Goal: Transaction & Acquisition: Purchase product/service

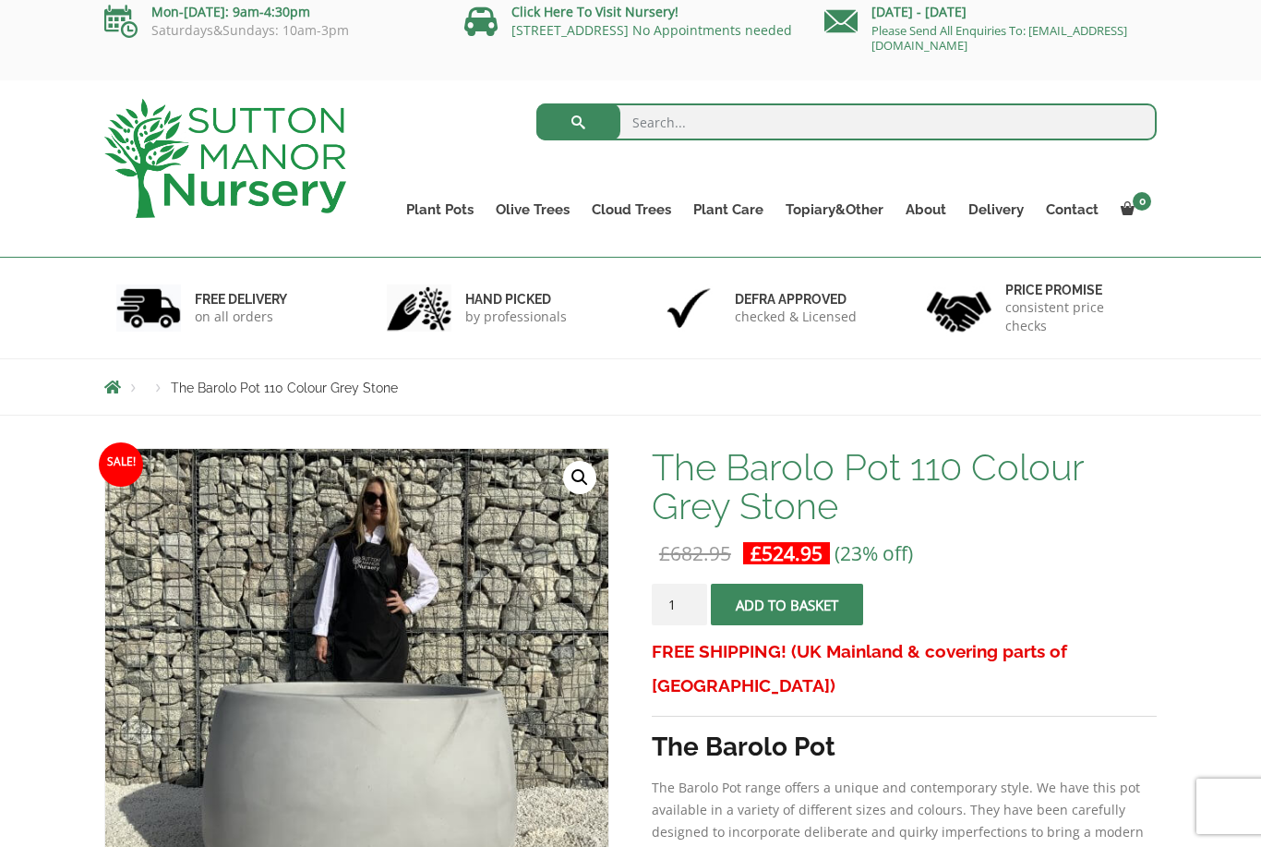
scroll to position [11, 0]
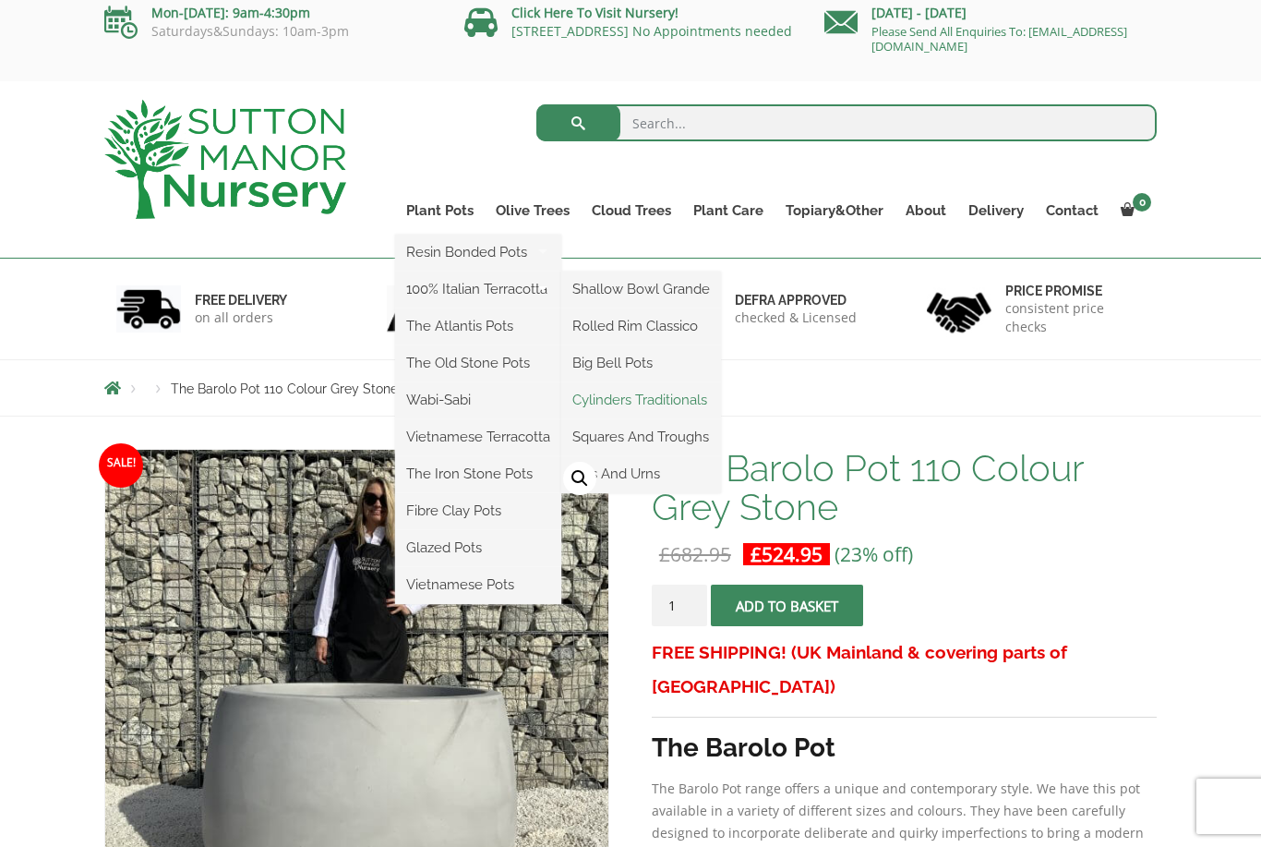
click at [684, 405] on link "Cylinders Traditionals" at bounding box center [641, 400] width 160 height 28
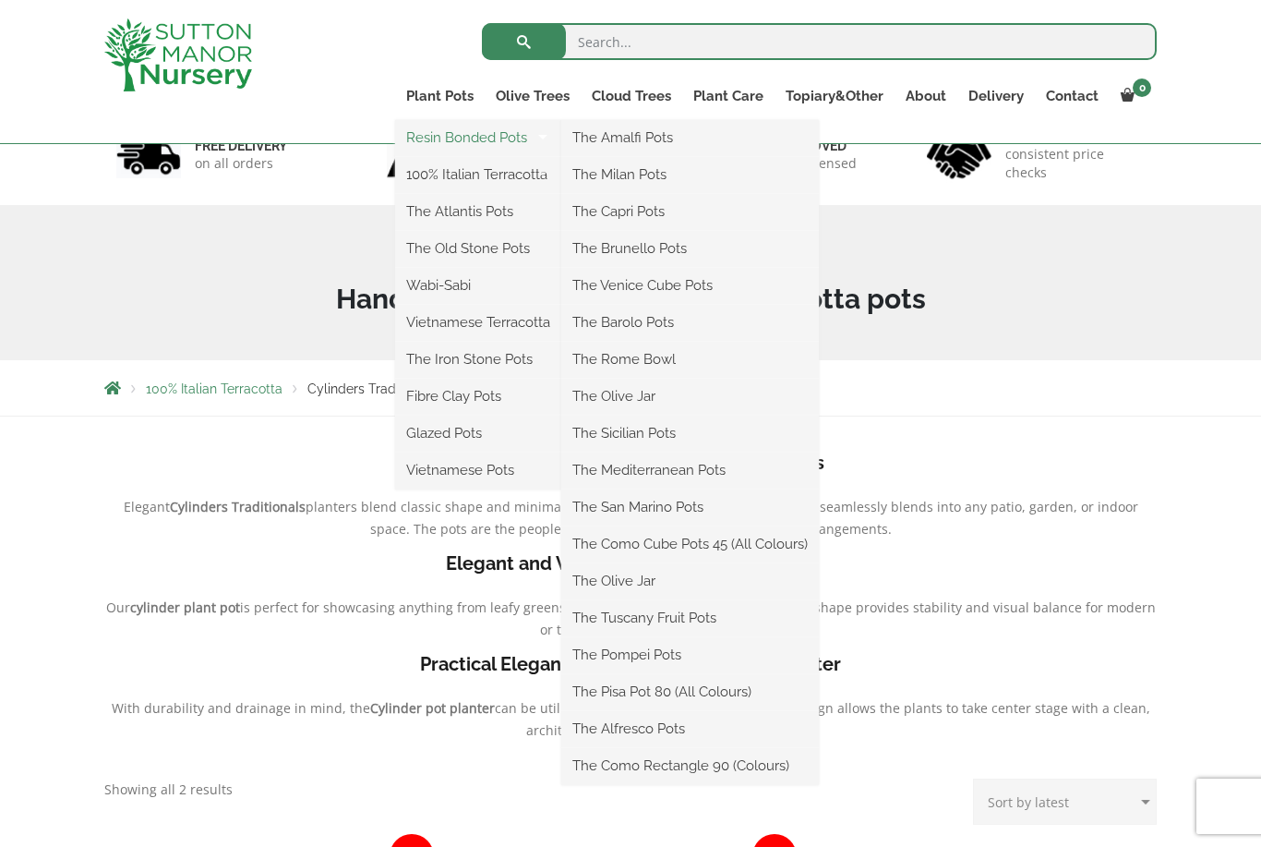
scroll to position [131, 0]
click at [636, 577] on link "The Olive Jar" at bounding box center [690, 581] width 258 height 28
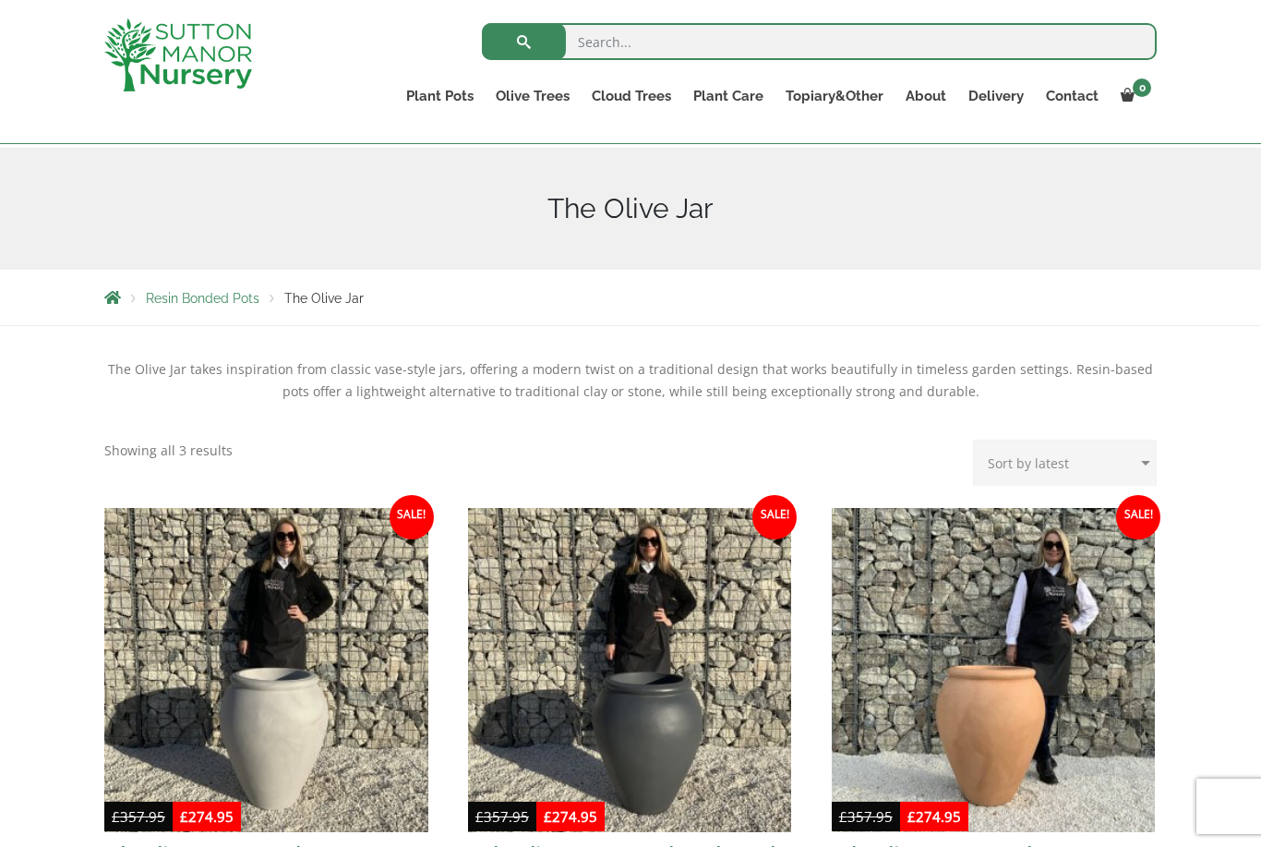
scroll to position [187, 0]
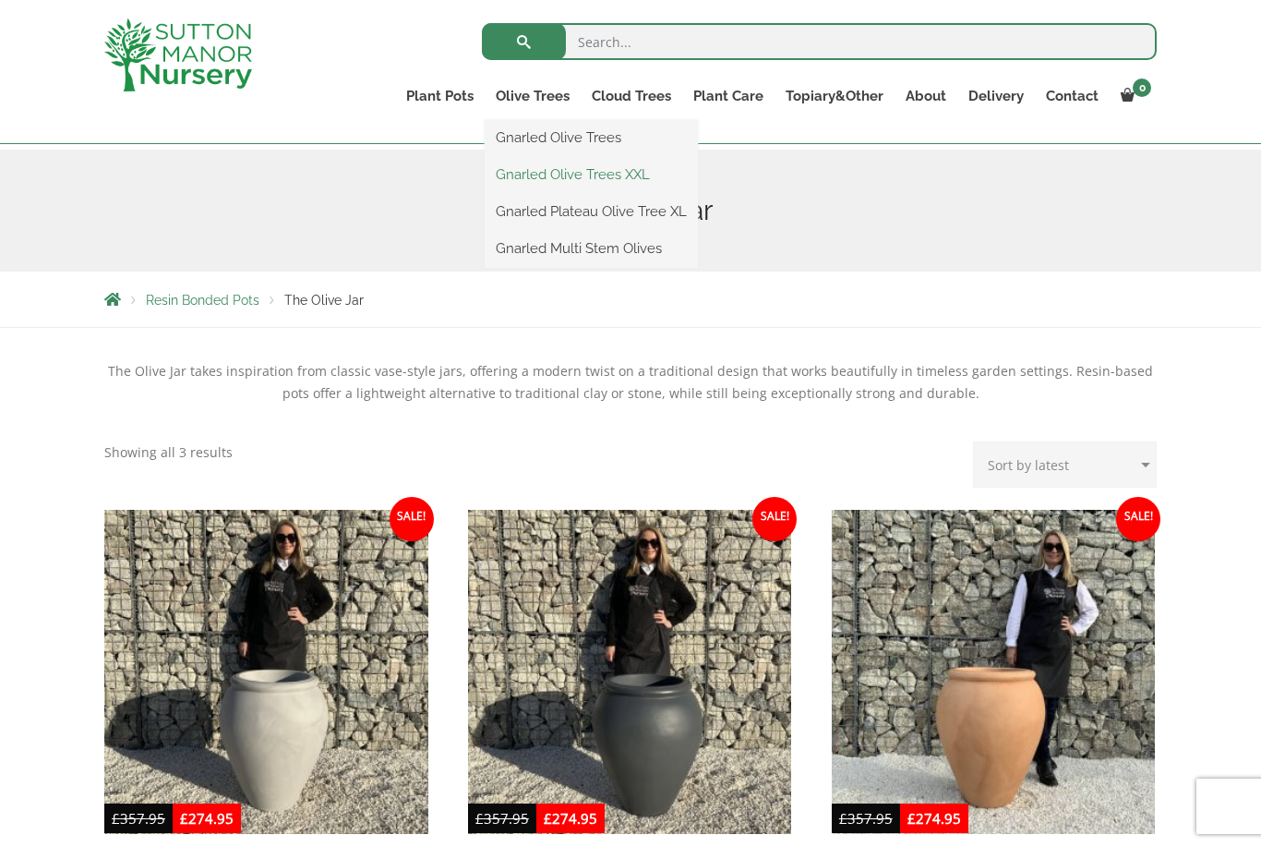
click at [619, 176] on link "Gnarled Olive Trees XXL" at bounding box center [591, 175] width 213 height 28
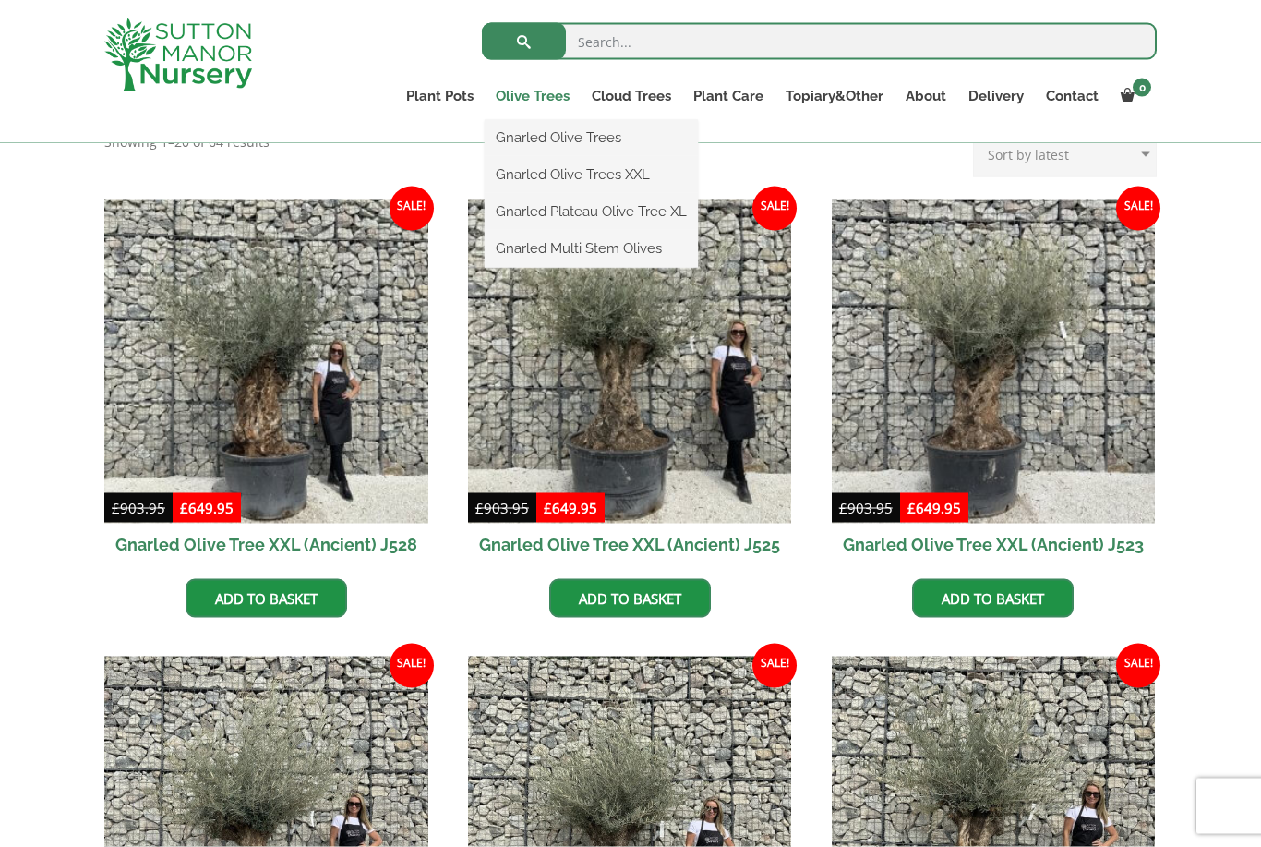
scroll to position [417, 0]
click at [644, 211] on link "Gnarled Plateau Olive Tree XL" at bounding box center [591, 212] width 213 height 28
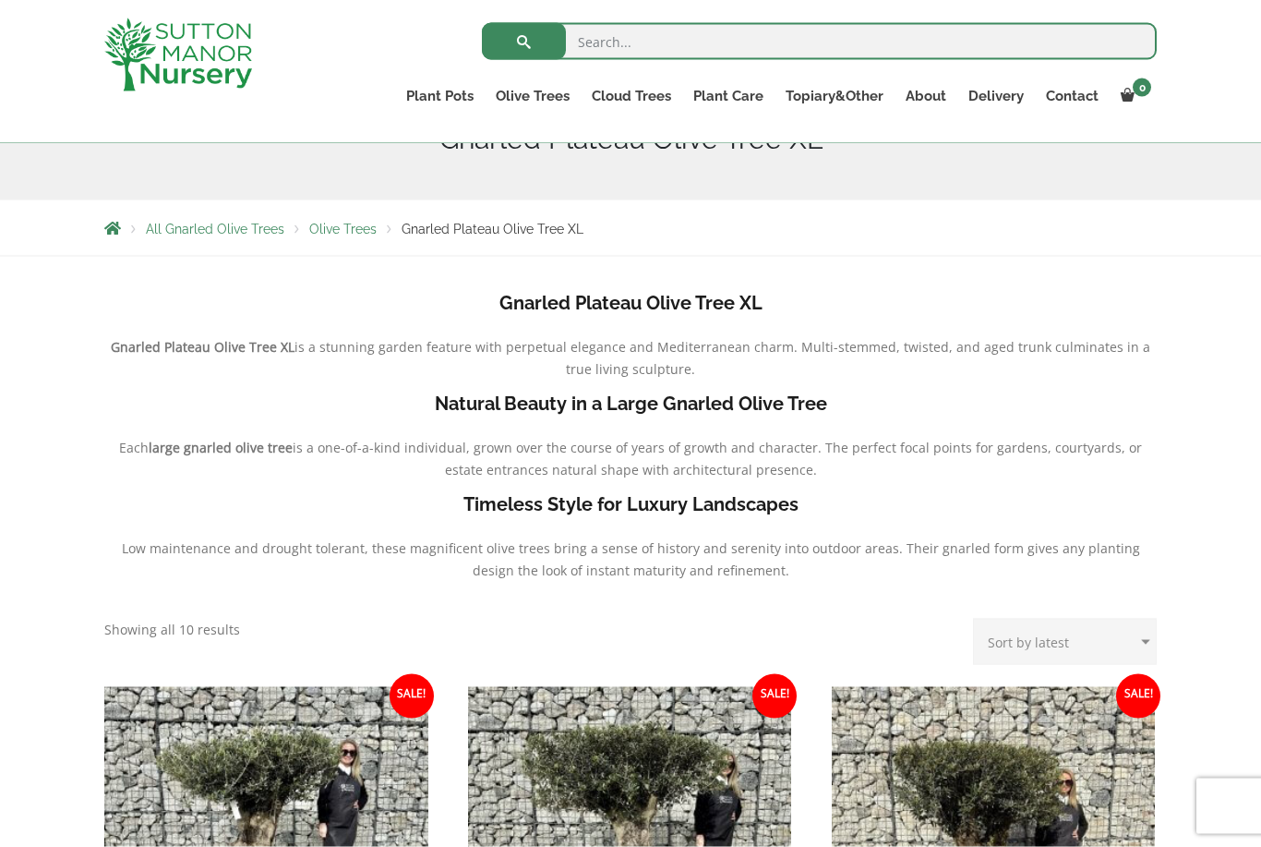
scroll to position [259, 0]
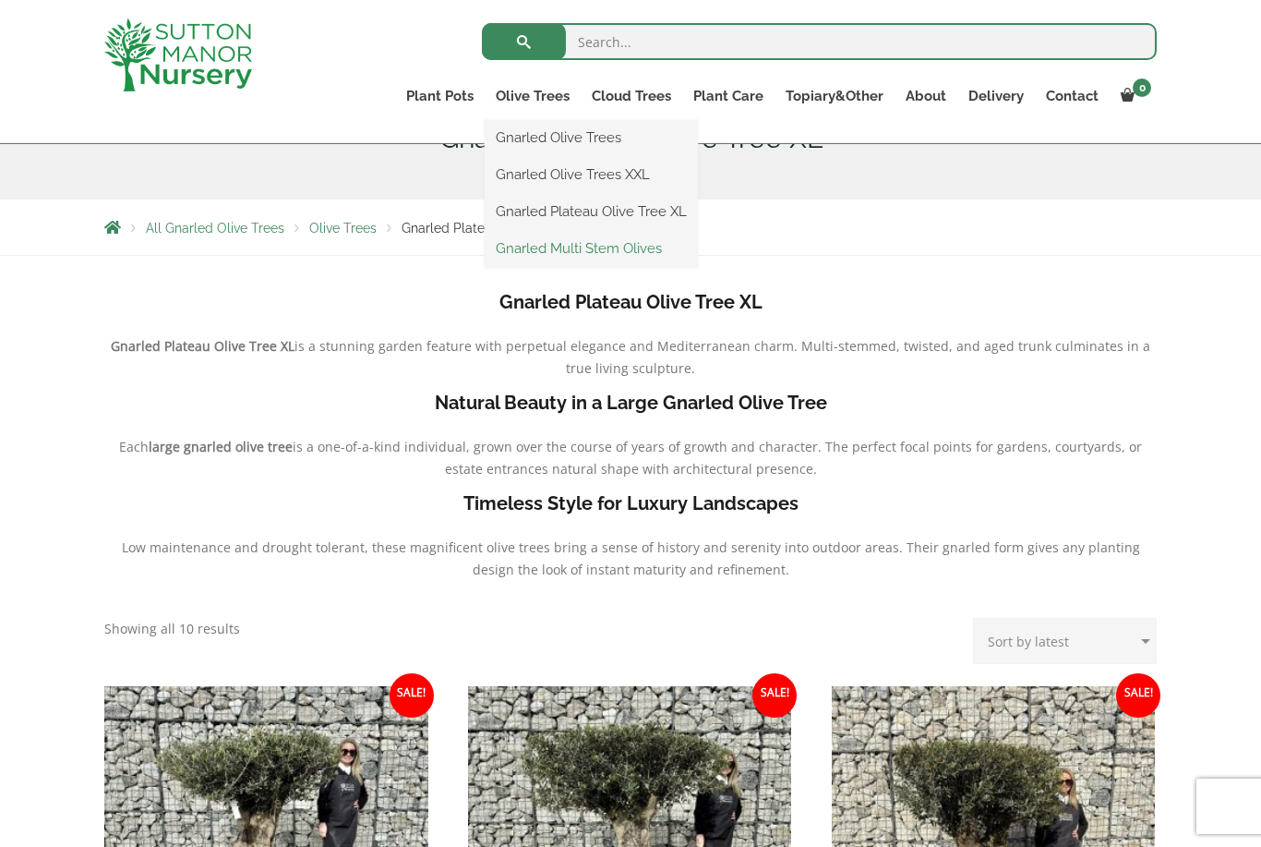
click at [646, 256] on link "Gnarled Multi Stem Olives" at bounding box center [591, 249] width 213 height 28
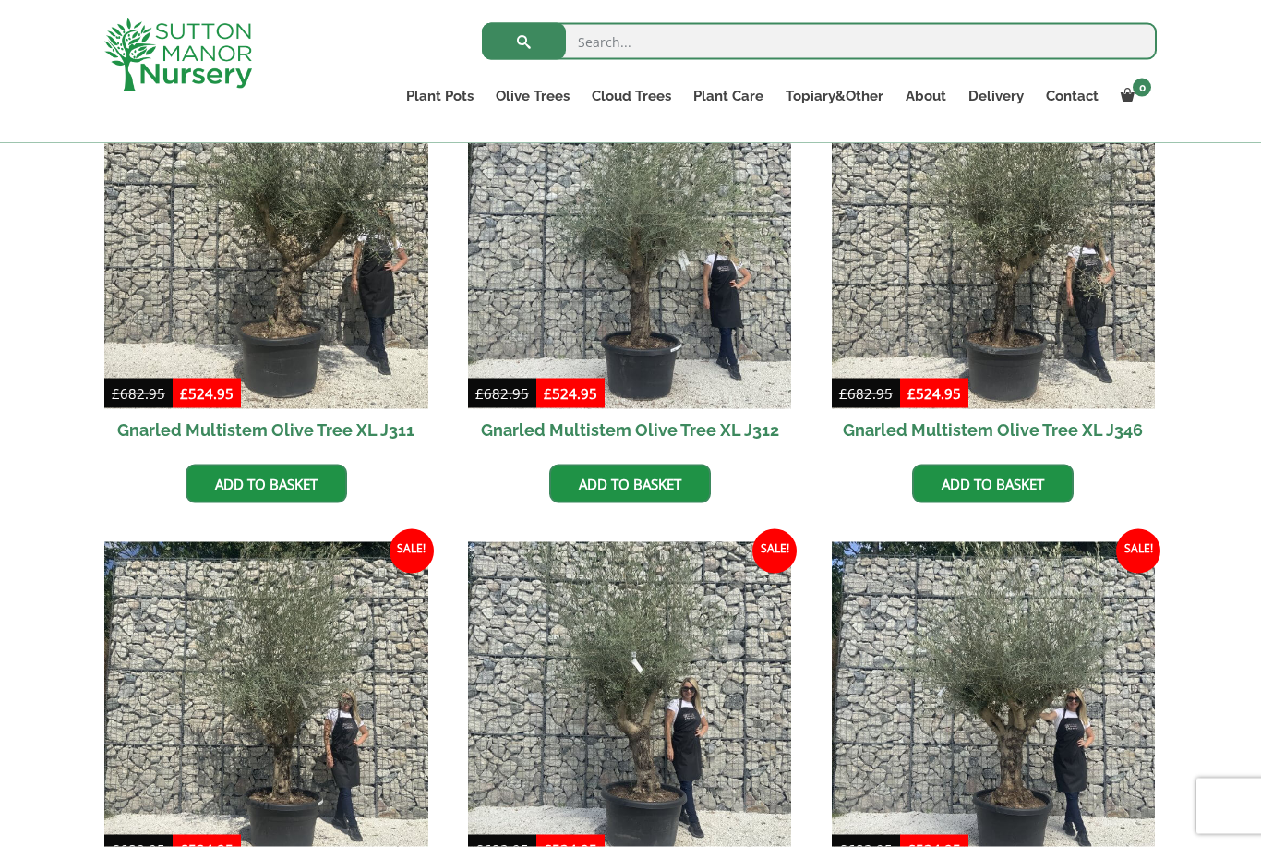
scroll to position [1762, 0]
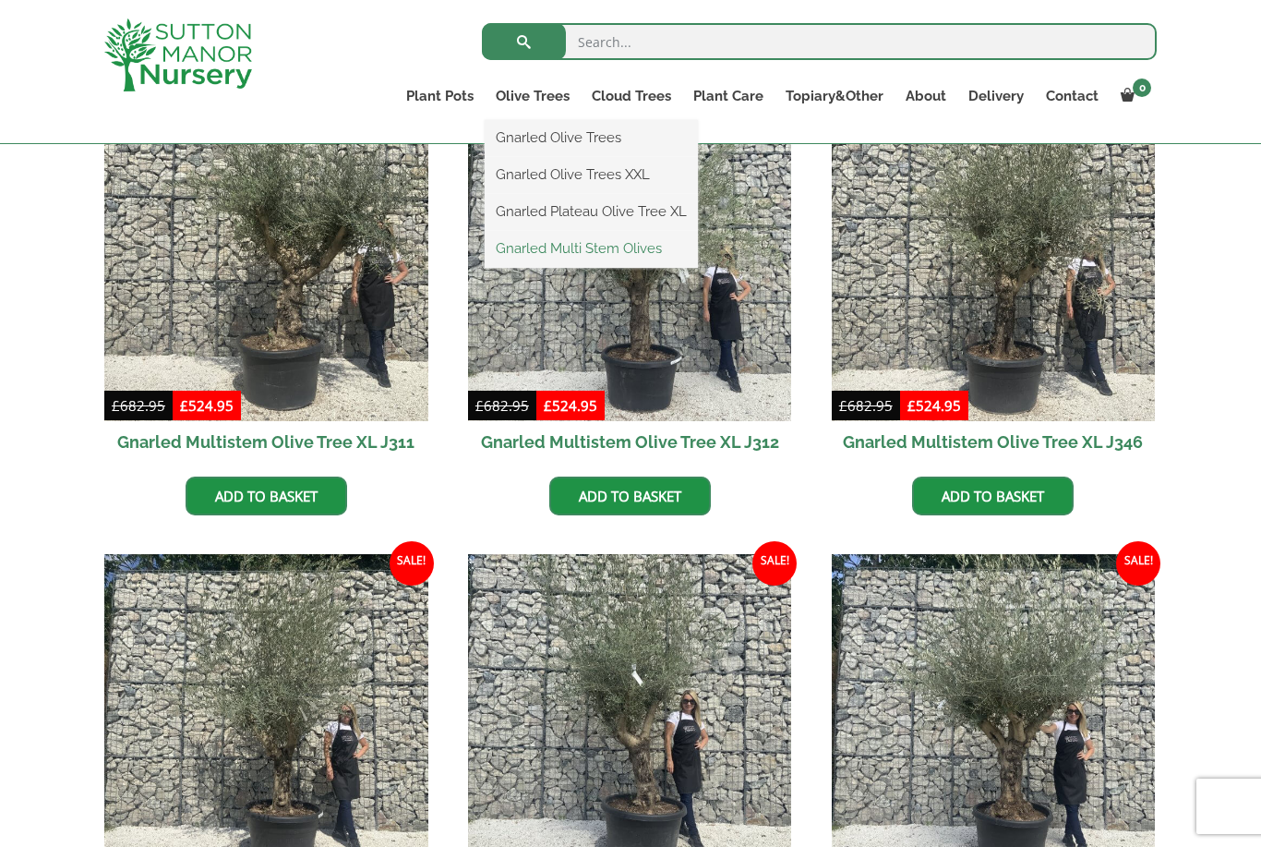
click at [630, 254] on link "Gnarled Multi Stem Olives" at bounding box center [591, 249] width 213 height 28
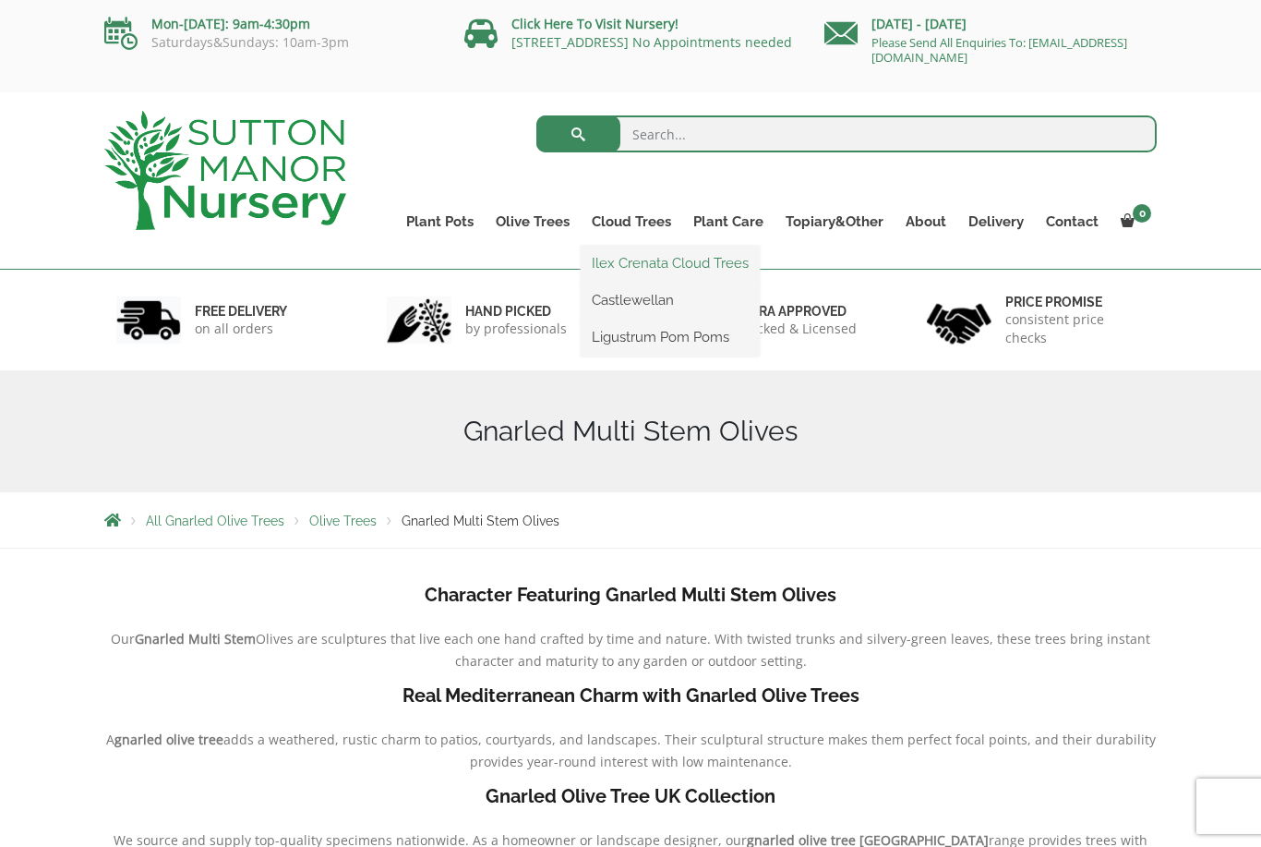
click at [718, 268] on link "Ilex Crenata Cloud Trees" at bounding box center [670, 263] width 179 height 28
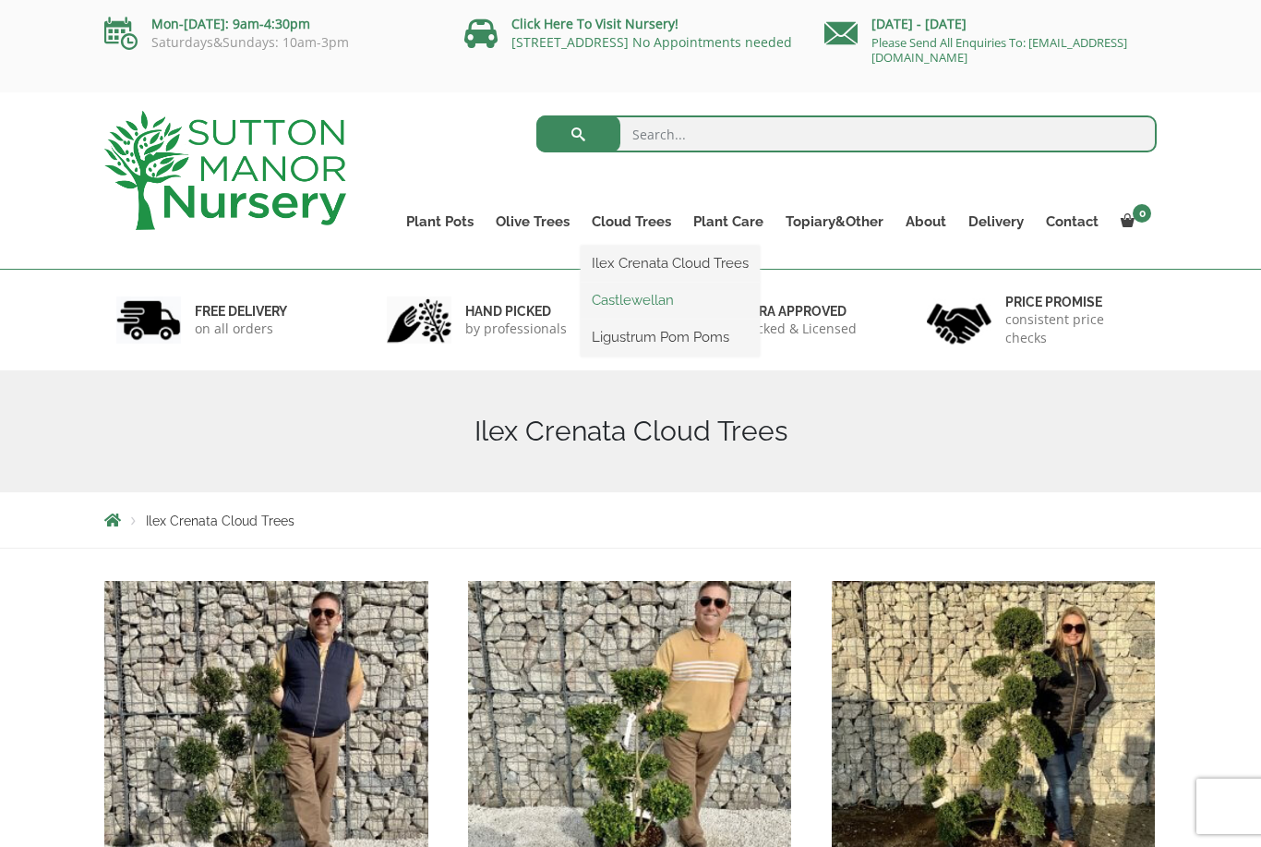
click at [664, 306] on link "Castlewellan" at bounding box center [670, 300] width 179 height 28
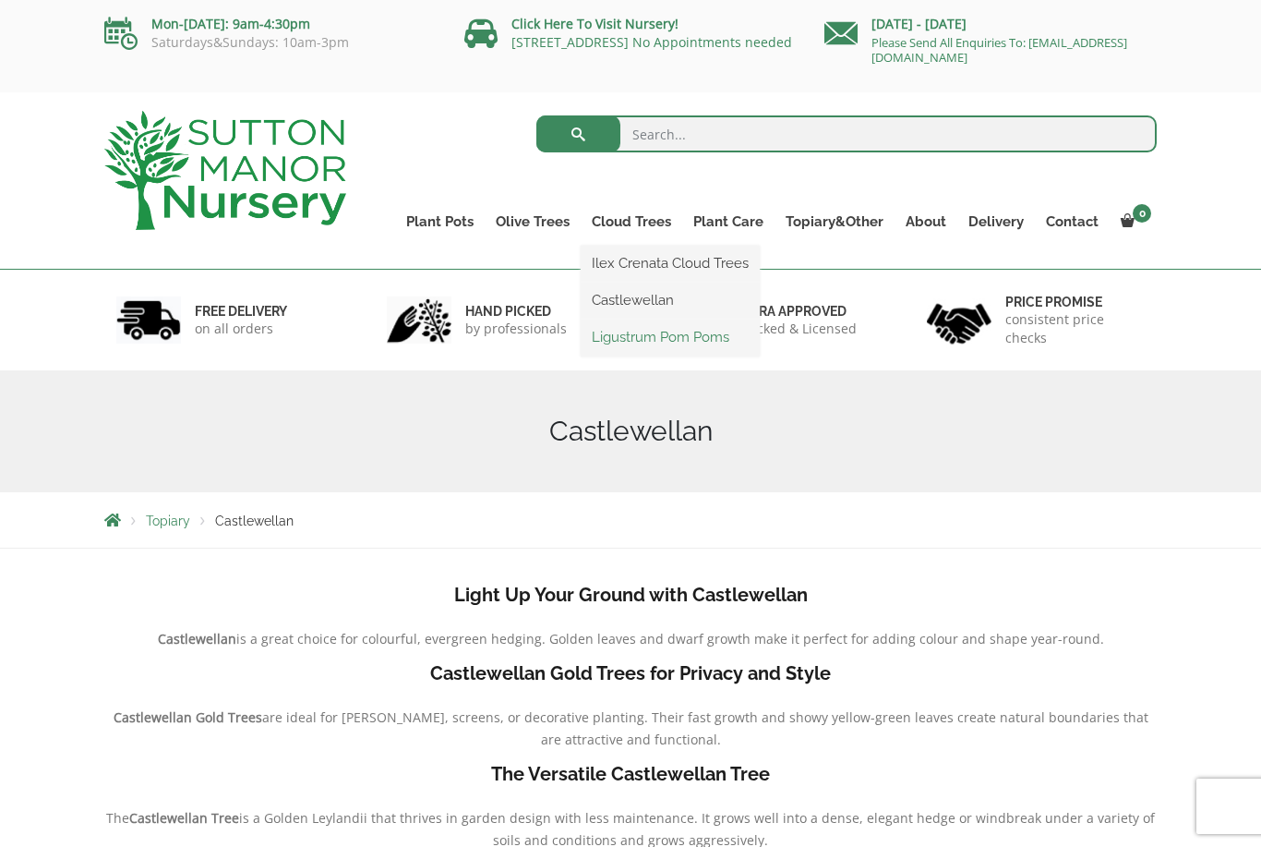
click at [713, 344] on link "Ligustrum Pom Poms" at bounding box center [670, 337] width 179 height 28
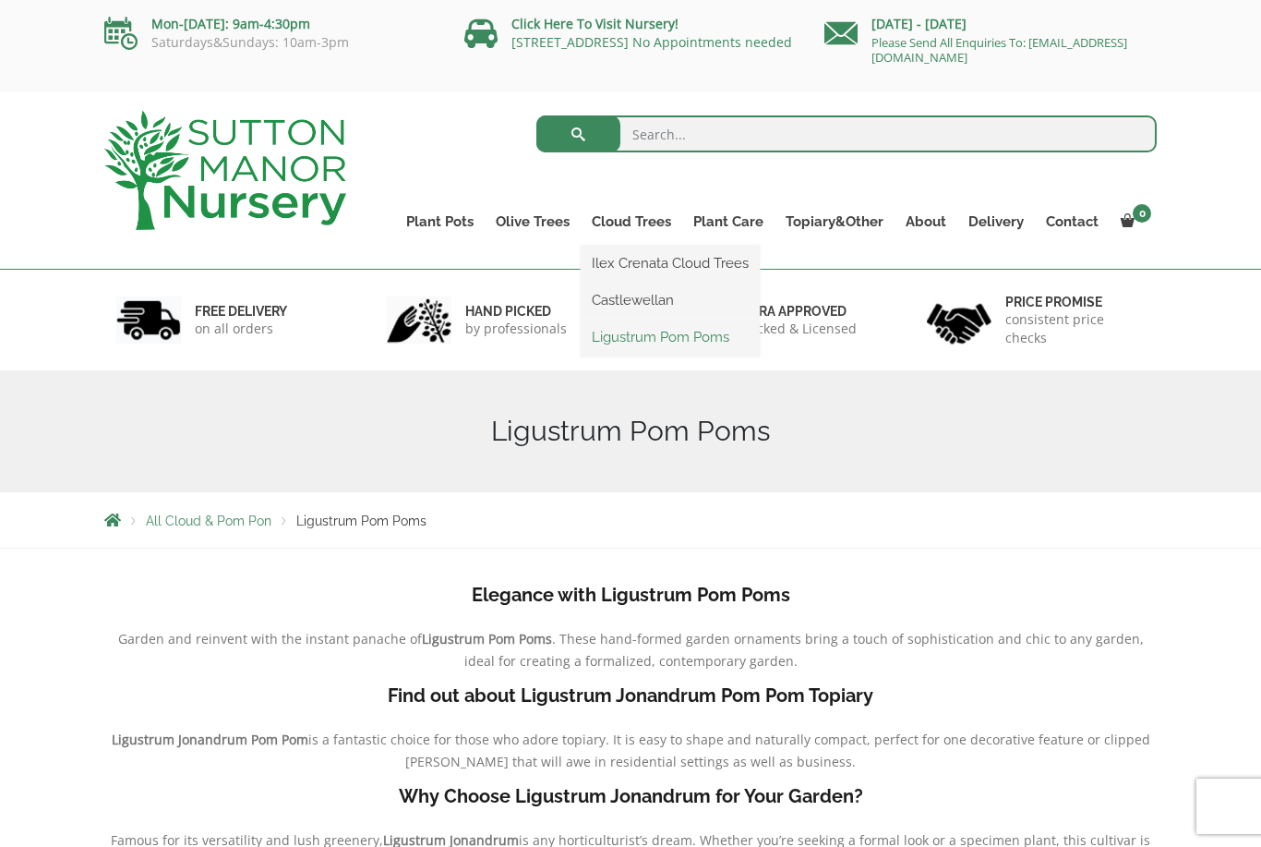
click at [691, 338] on link "Ligustrum Pom Poms" at bounding box center [670, 337] width 179 height 28
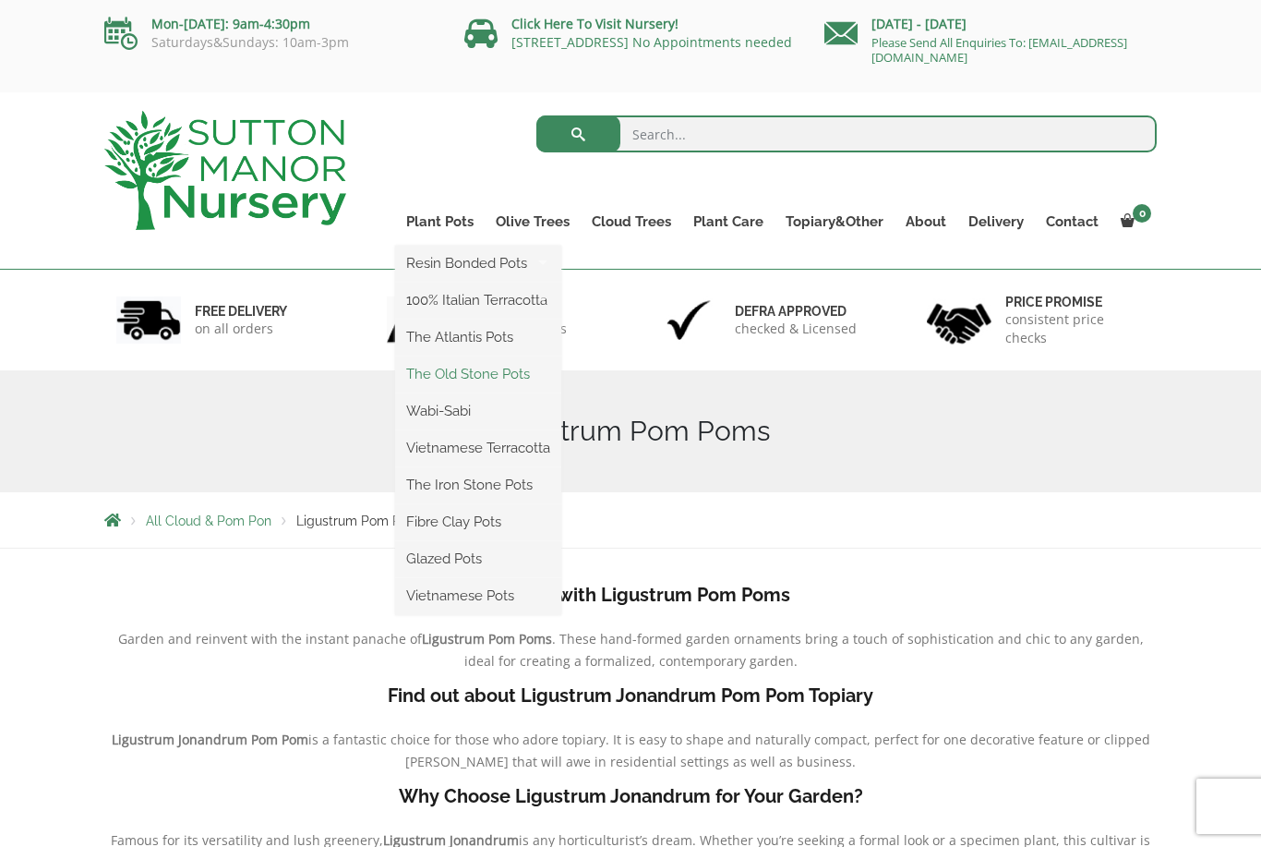
click at [514, 380] on link "The Old Stone Pots" at bounding box center [478, 374] width 166 height 28
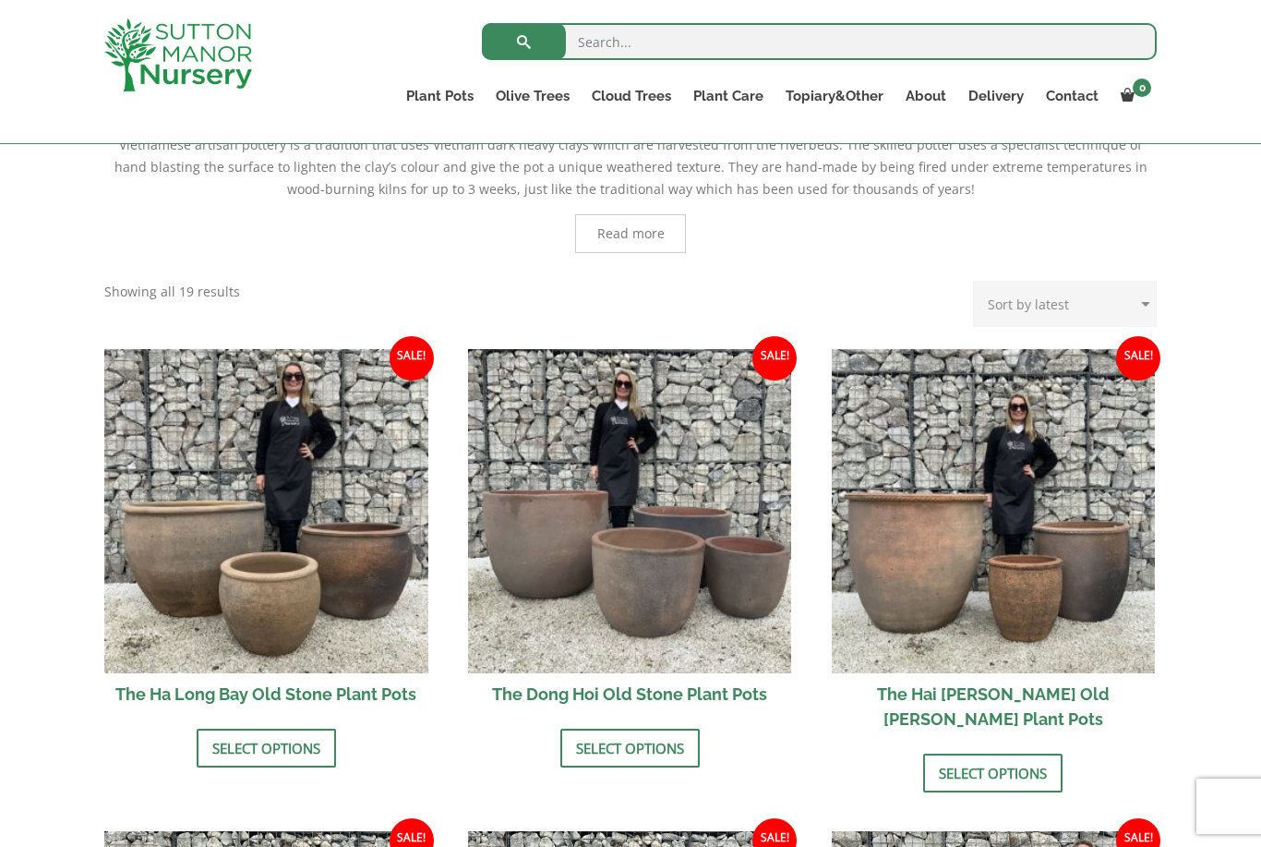
scroll to position [397, 0]
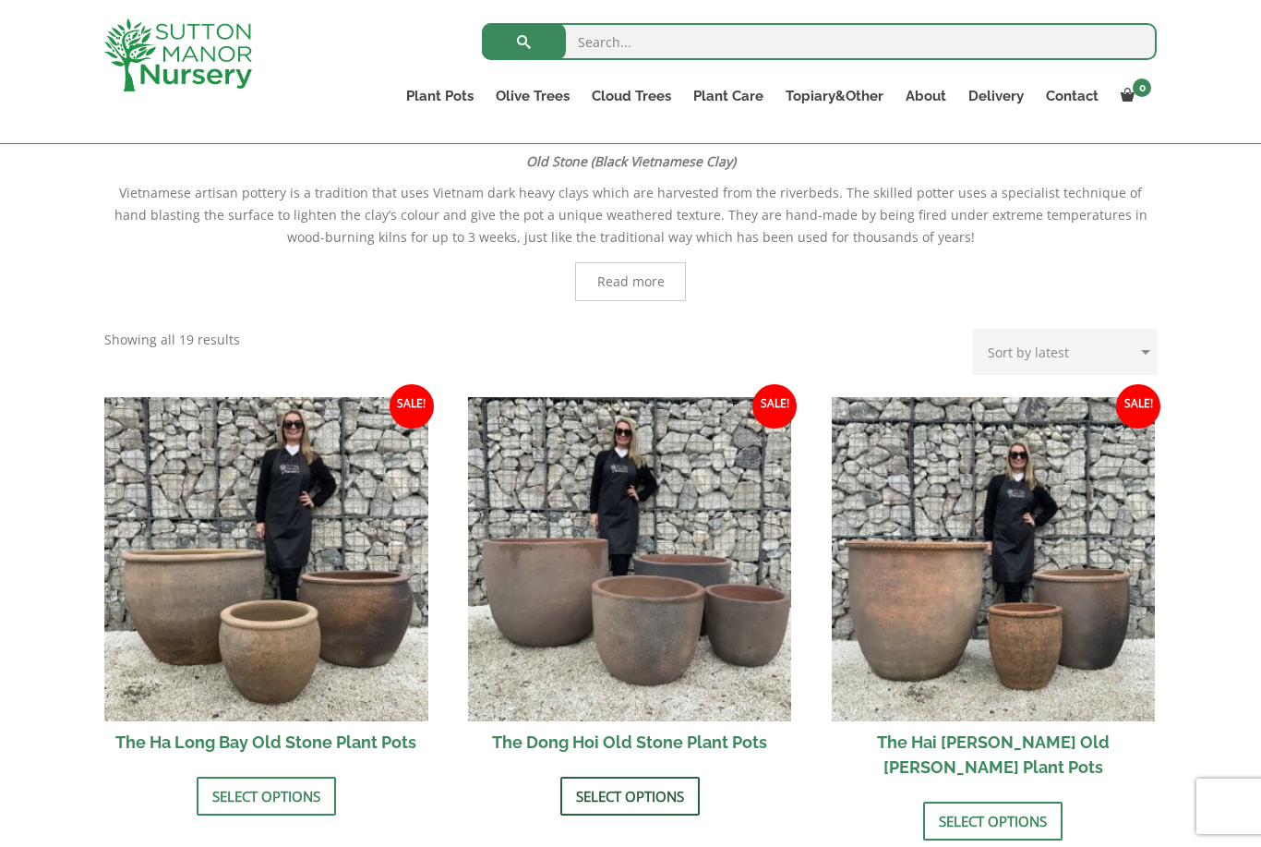
click at [659, 789] on link "Select options" at bounding box center [630, 796] width 139 height 39
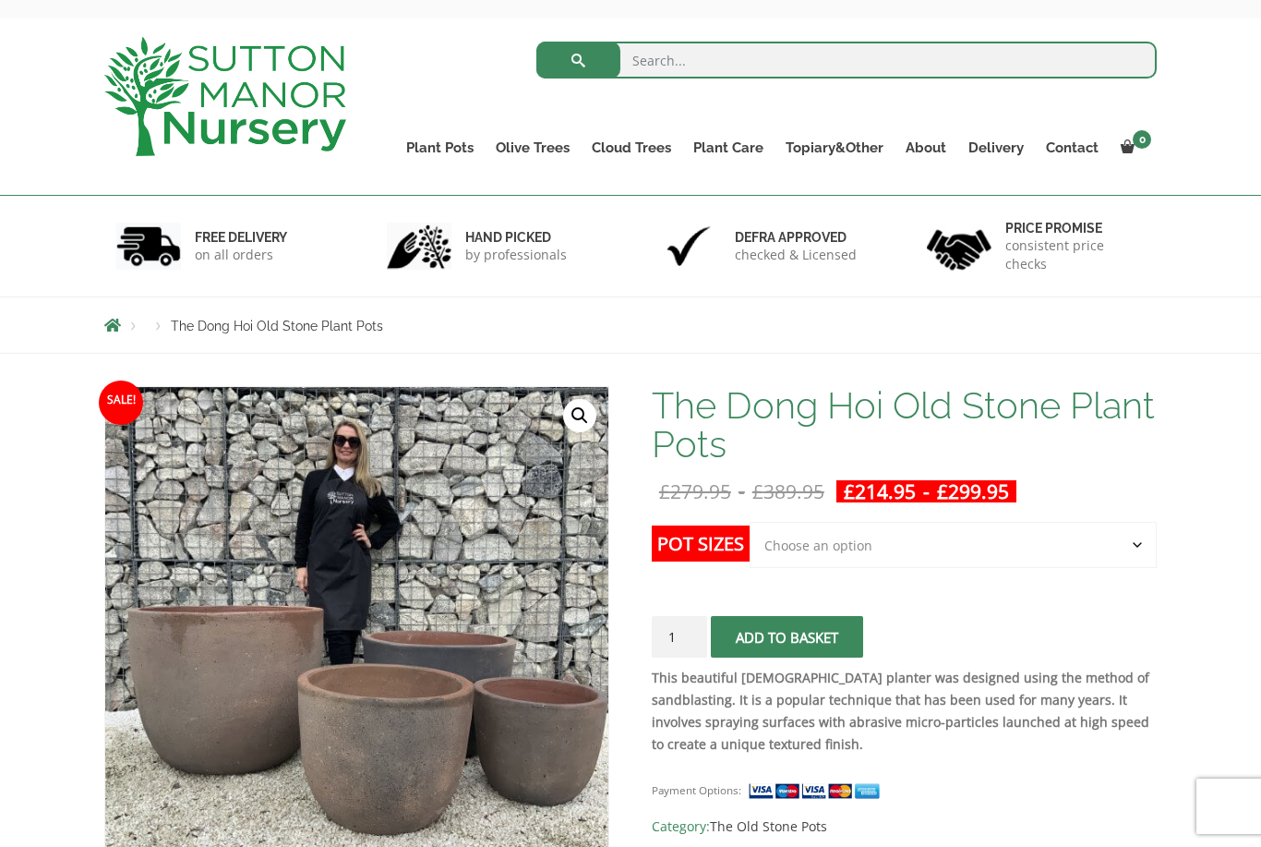
scroll to position [79, 0]
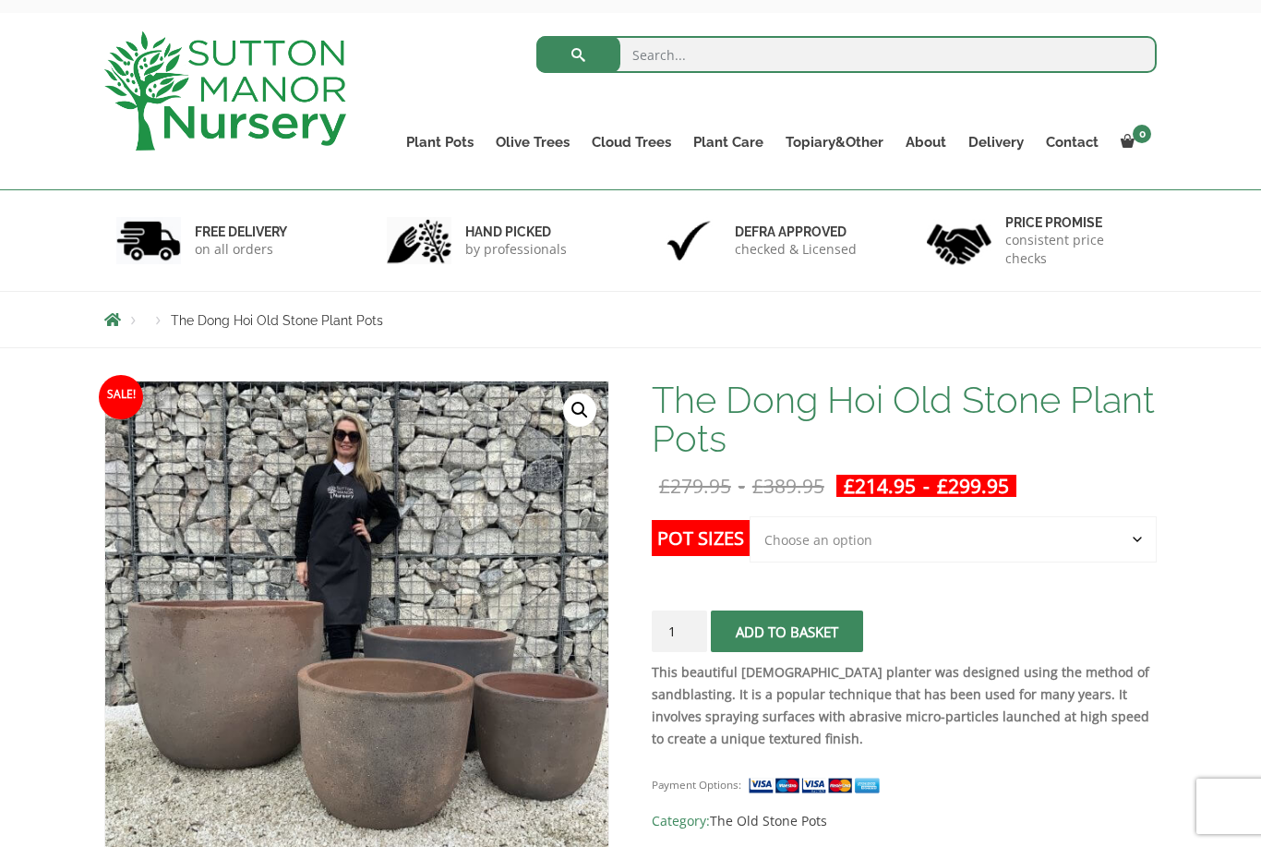
click at [1131, 540] on select "Choose an option Click here to buy the 4th to Largest Pot In The Picture Click …" at bounding box center [953, 539] width 407 height 46
select select "Click here to buy the 4th to Largest Pot In The Picture"
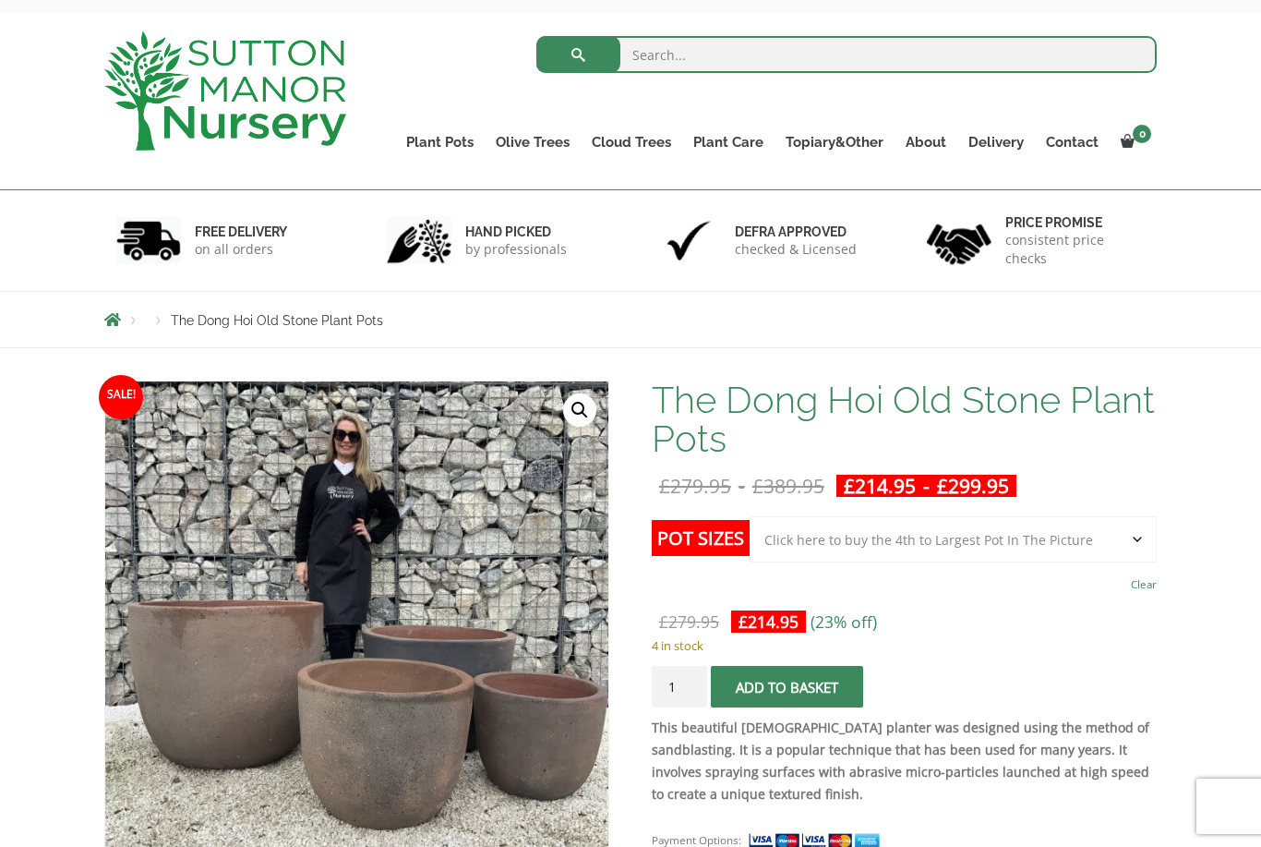
scroll to position [0, 0]
